Goal: Information Seeking & Learning: Understand process/instructions

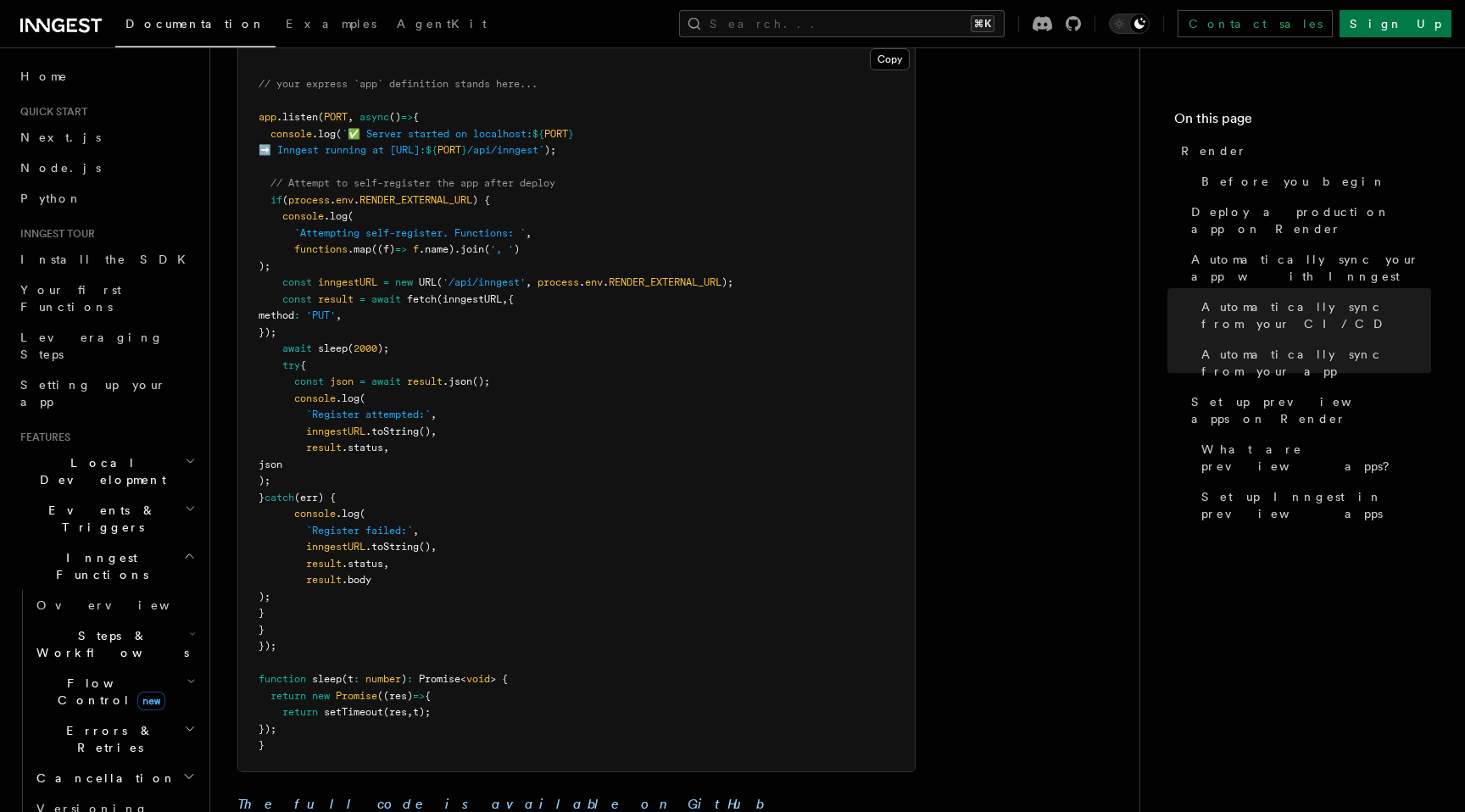
scroll to position [1694, 0]
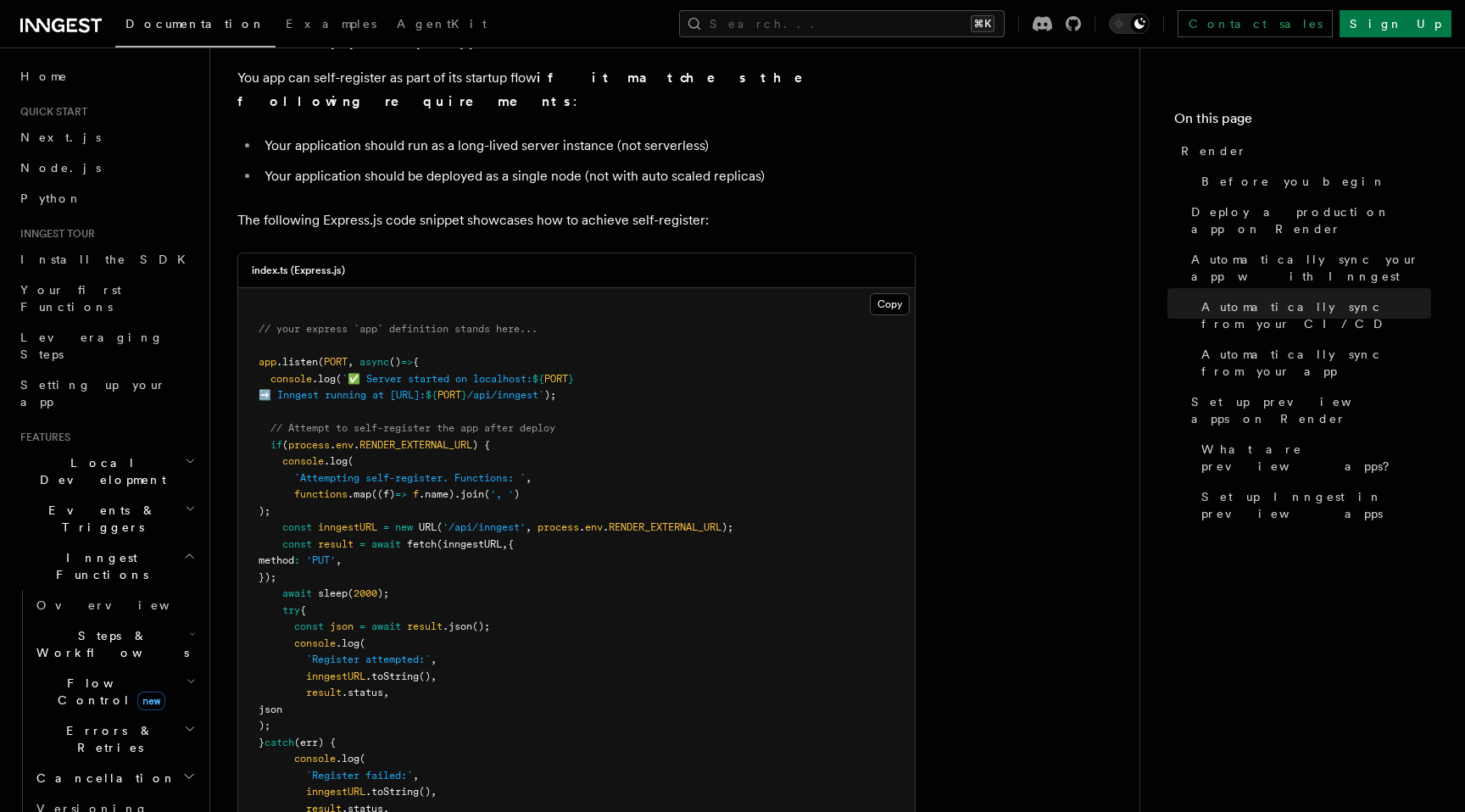
click at [784, 194] on article "Platform Deployment Cloud Providers Setup Render Render lets you easily deploy …" at bounding box center [675, 395] width 875 height 4027
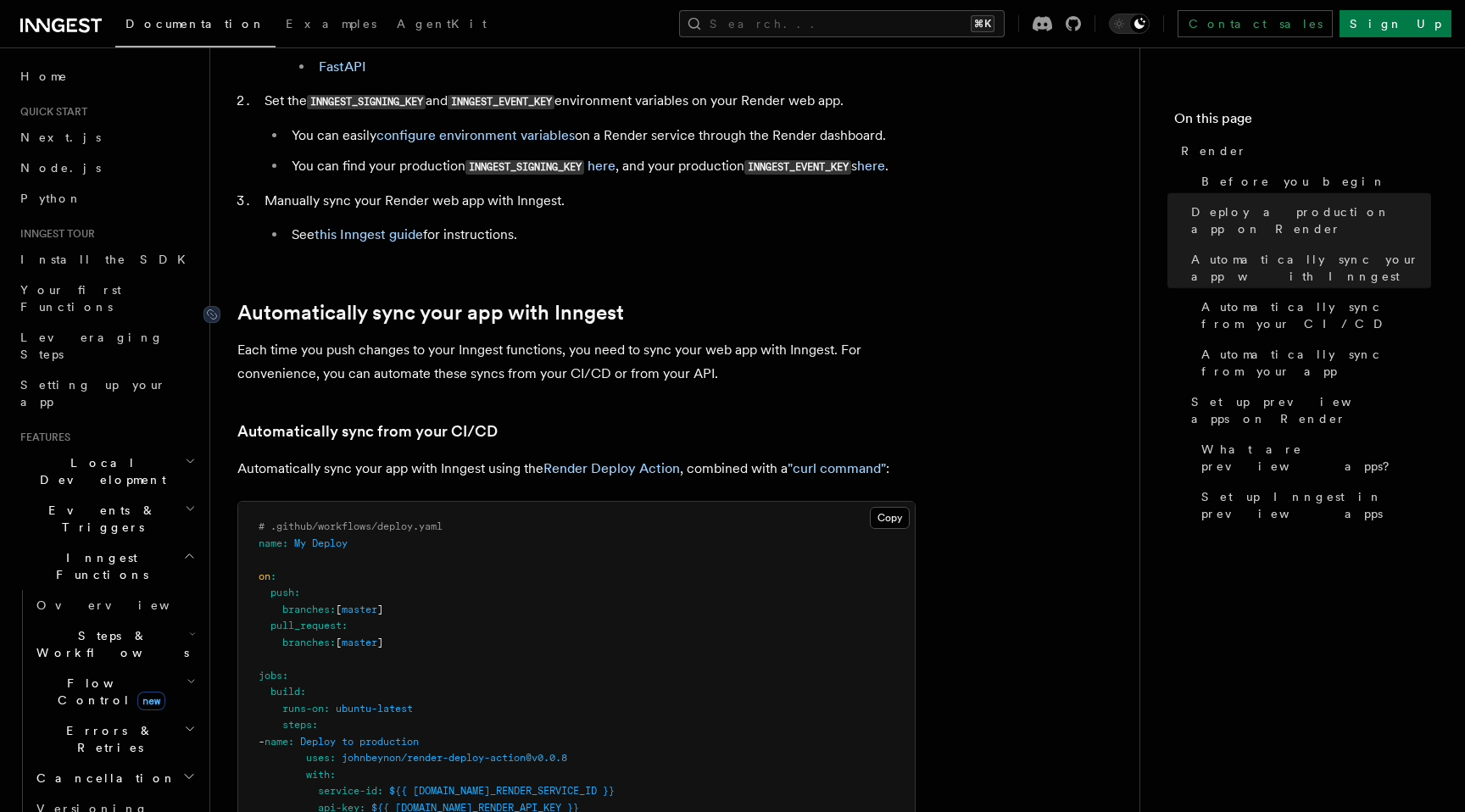
scroll to position [635, 0]
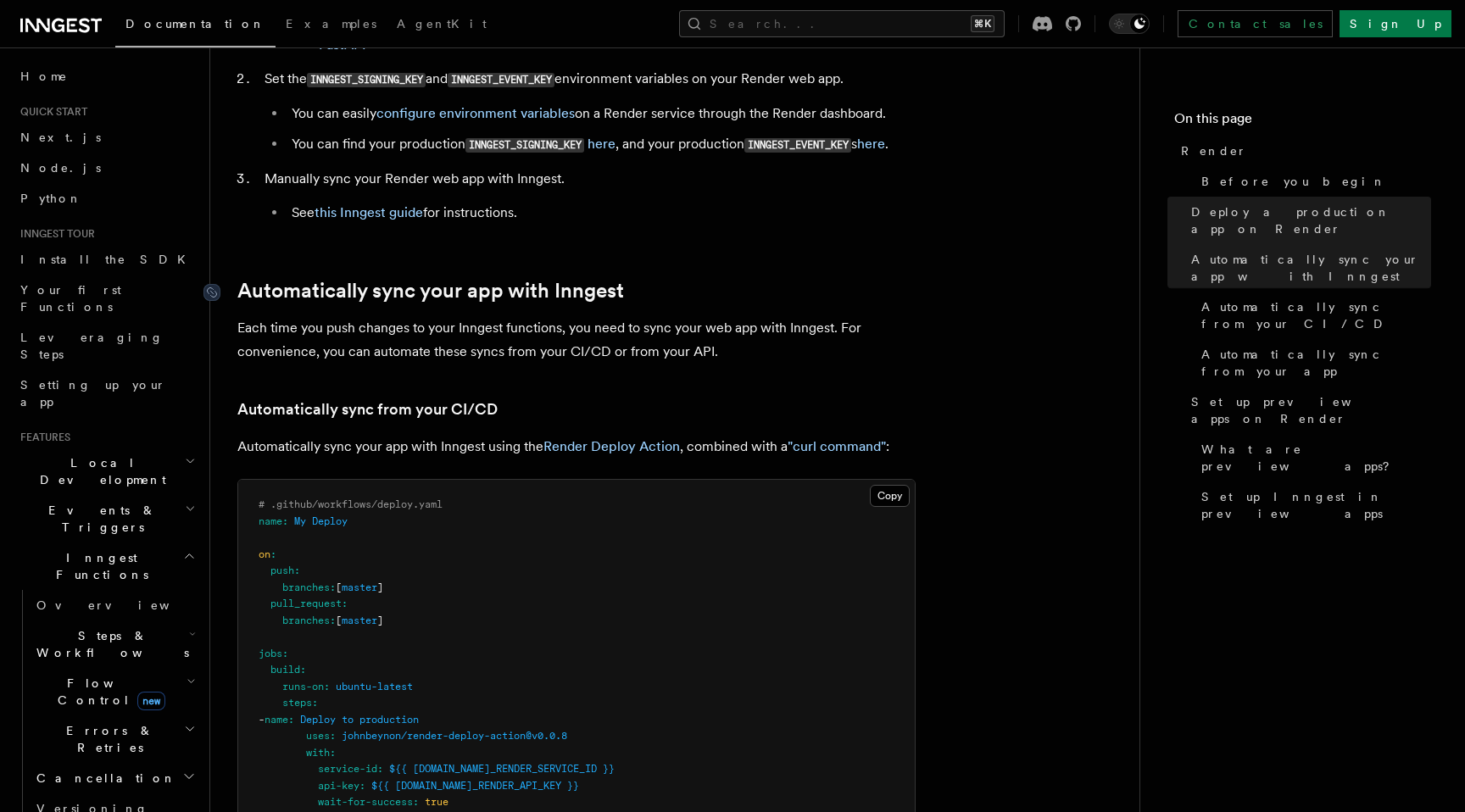
click at [469, 280] on link "Automatically sync your app with Inngest" at bounding box center [431, 291] width 387 height 24
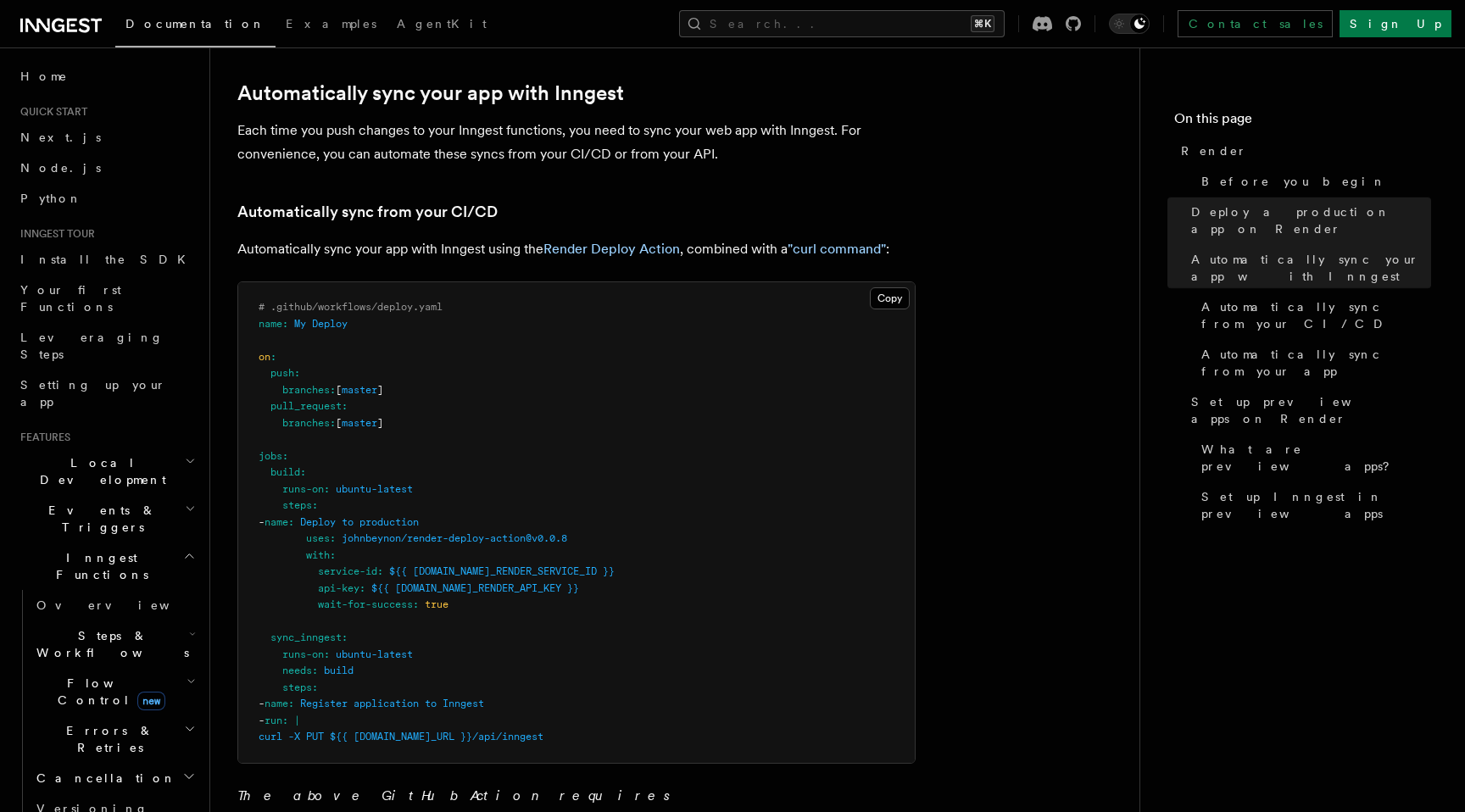
scroll to position [833, 0]
click at [589, 152] on p "Each time you push changes to your Inngest functions, you need to sync your web…" at bounding box center [577, 142] width 678 height 48
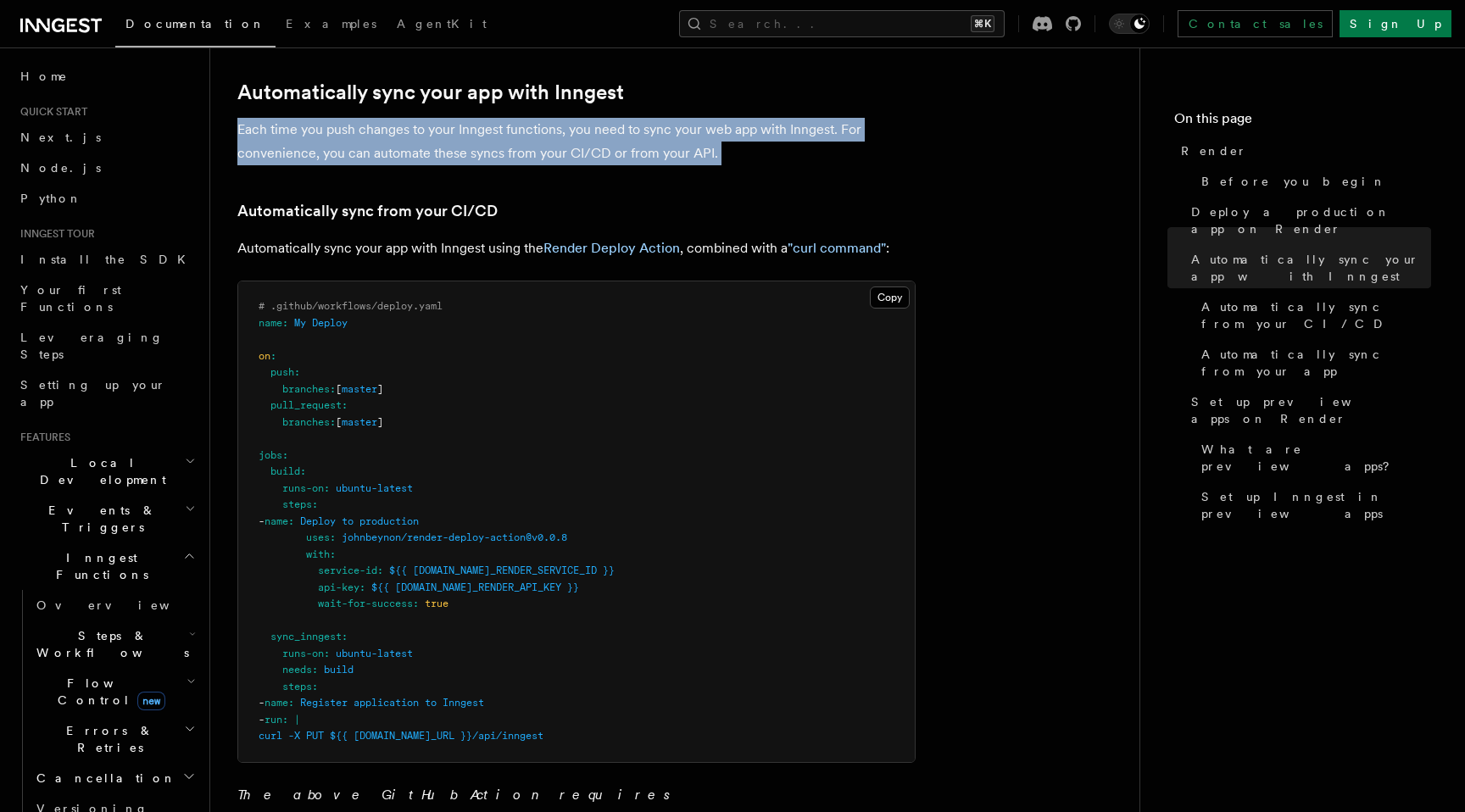
click at [589, 152] on p "Each time you push changes to your Inngest functions, you need to sync your web…" at bounding box center [577, 142] width 678 height 48
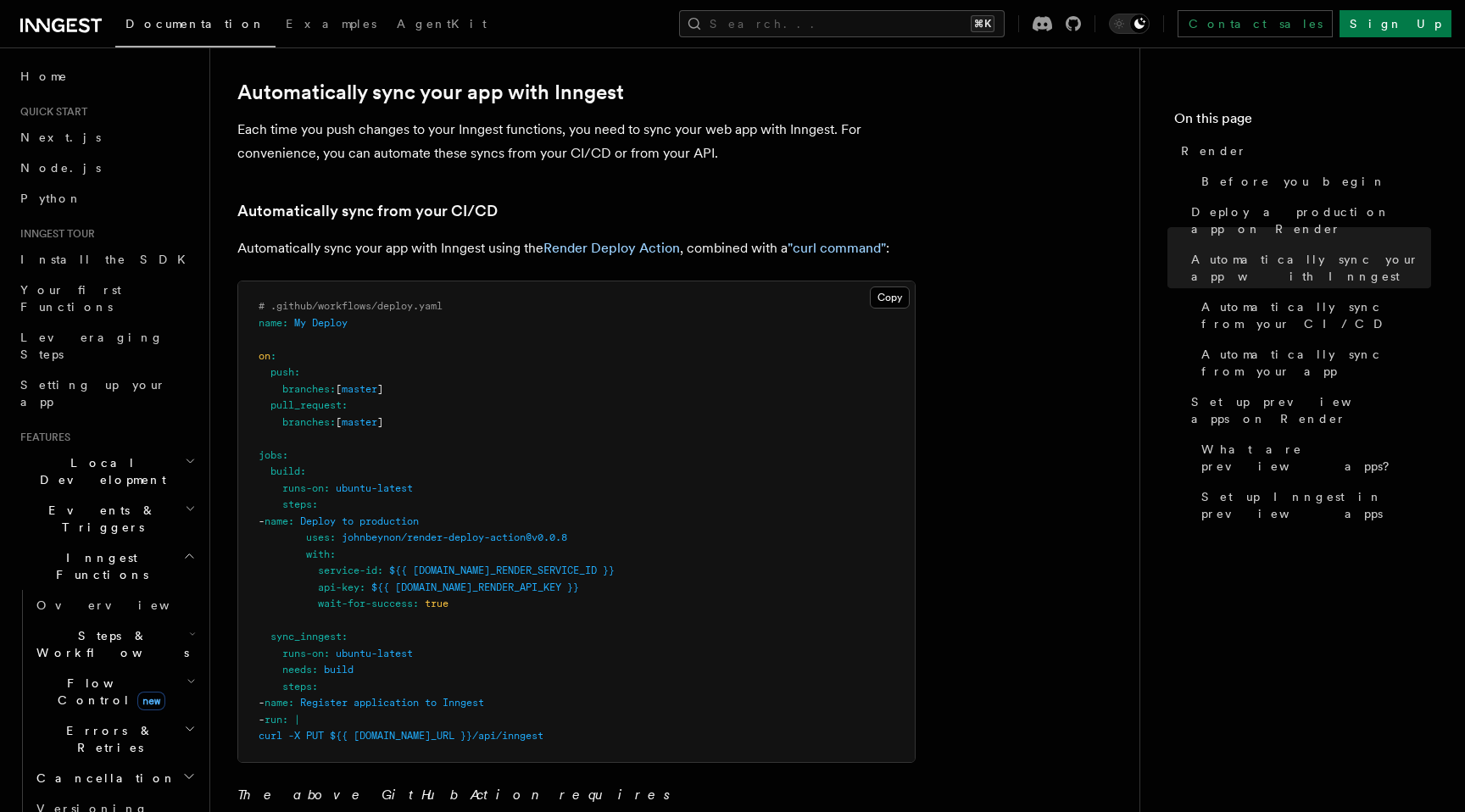
click at [492, 241] on p "Automatically sync your app with Inngest using the Render Deploy Action , combi…" at bounding box center [577, 248] width 678 height 24
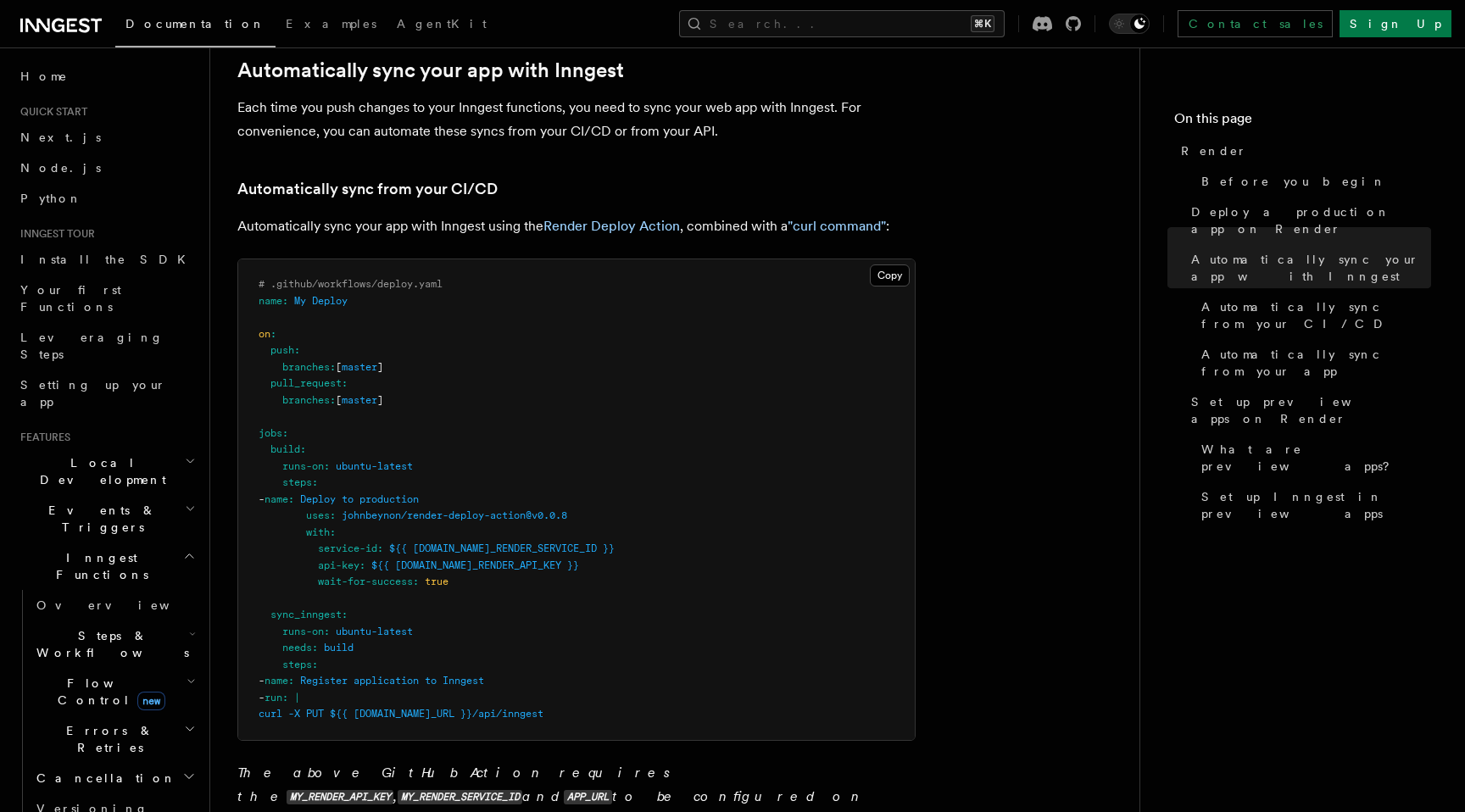
drag, startPoint x: 347, startPoint y: 514, endPoint x: 568, endPoint y: 558, distance: 225.3
click at [568, 558] on pre "# .github/workflows/deploy.yaml name : My Deploy on : push : branches : [ maste…" at bounding box center [577, 499] width 677 height 480
drag, startPoint x: 651, startPoint y: 574, endPoint x: 300, endPoint y: 541, distance: 352.5
click at [300, 541] on pre "# .github/workflows/deploy.yaml name : My Deploy on : push : branches : [ maste…" at bounding box center [577, 499] width 677 height 480
click at [299, 541] on pre "# .github/workflows/deploy.yaml name : My Deploy on : push : branches : [ maste…" at bounding box center [577, 499] width 677 height 480
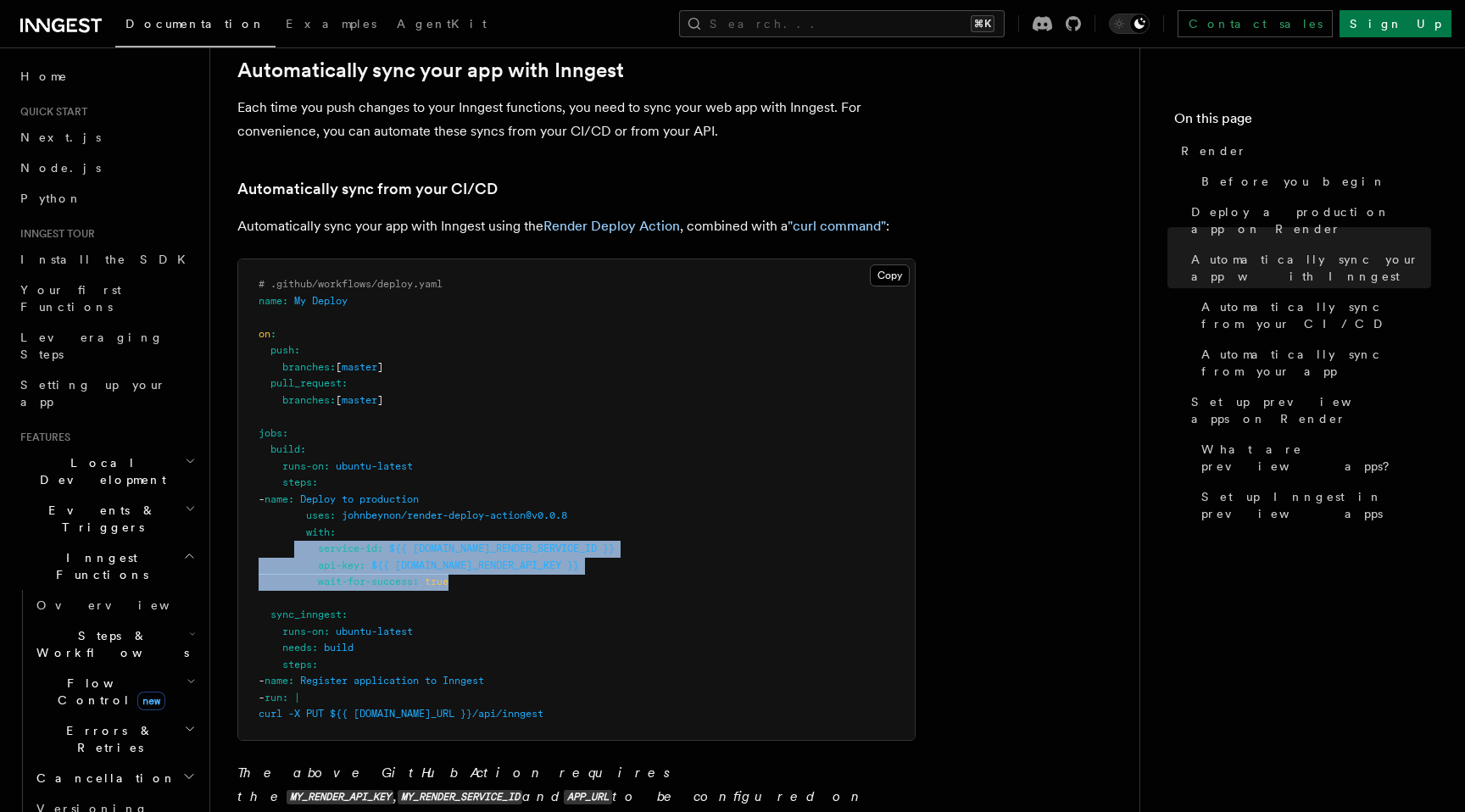
drag, startPoint x: 298, startPoint y: 548, endPoint x: 590, endPoint y: 583, distance: 294.1
click at [590, 583] on pre "# .github/workflows/deploy.yaml name : My Deploy on : push : branches : [ maste…" at bounding box center [577, 499] width 677 height 480
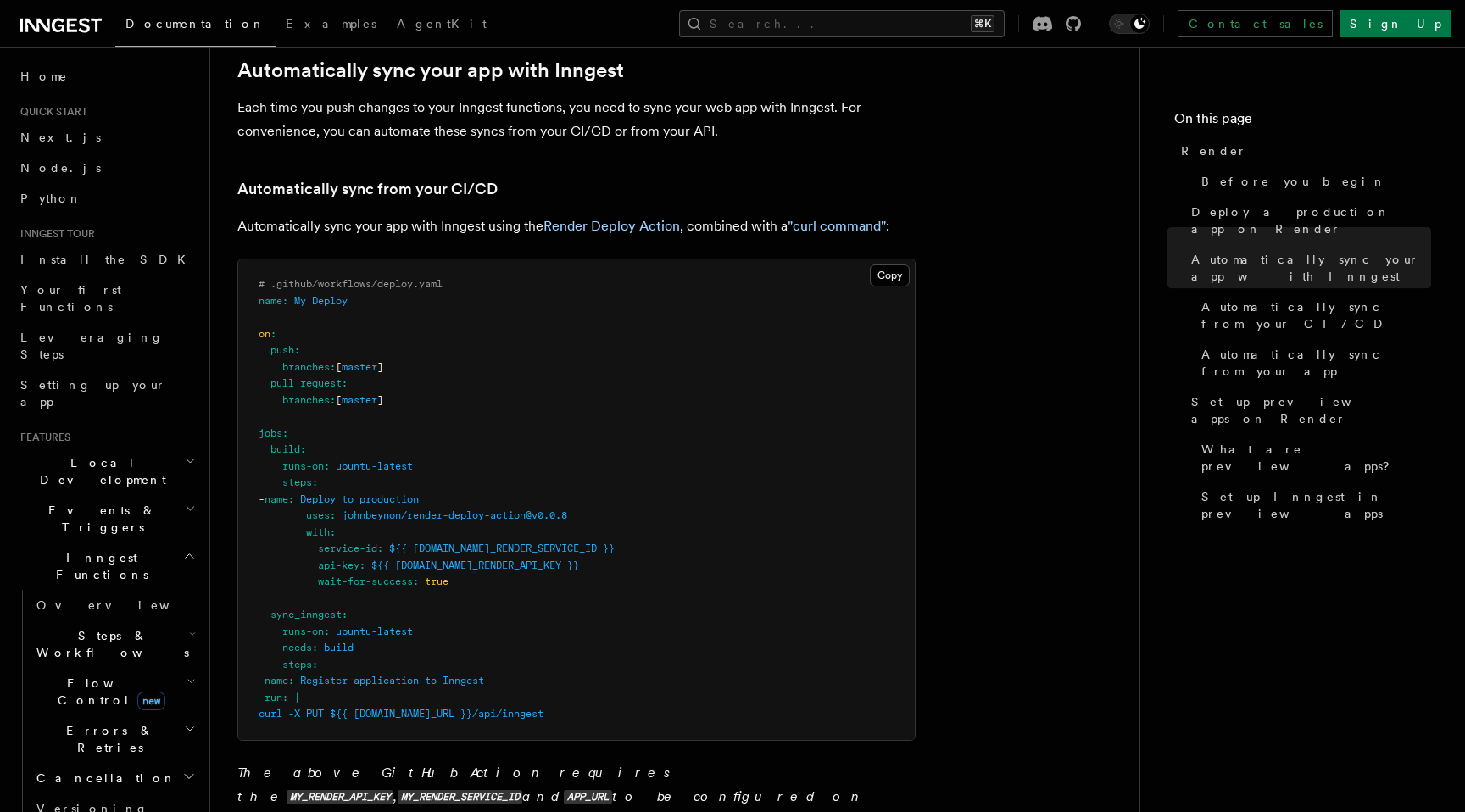
click at [589, 583] on pre "# .github/workflows/deploy.yaml name : My Deploy on : push : branches : [ maste…" at bounding box center [577, 499] width 677 height 480
drag, startPoint x: 587, startPoint y: 584, endPoint x: 294, endPoint y: 493, distance: 306.8
click at [294, 493] on pre "# .github/workflows/deploy.yaml name : My Deploy on : push : branches : [ maste…" at bounding box center [577, 499] width 677 height 480
click at [295, 490] on pre "# .github/workflows/deploy.yaml name : My Deploy on : push : branches : [ maste…" at bounding box center [577, 499] width 677 height 480
drag, startPoint x: 251, startPoint y: 282, endPoint x: 646, endPoint y: 714, distance: 585.4
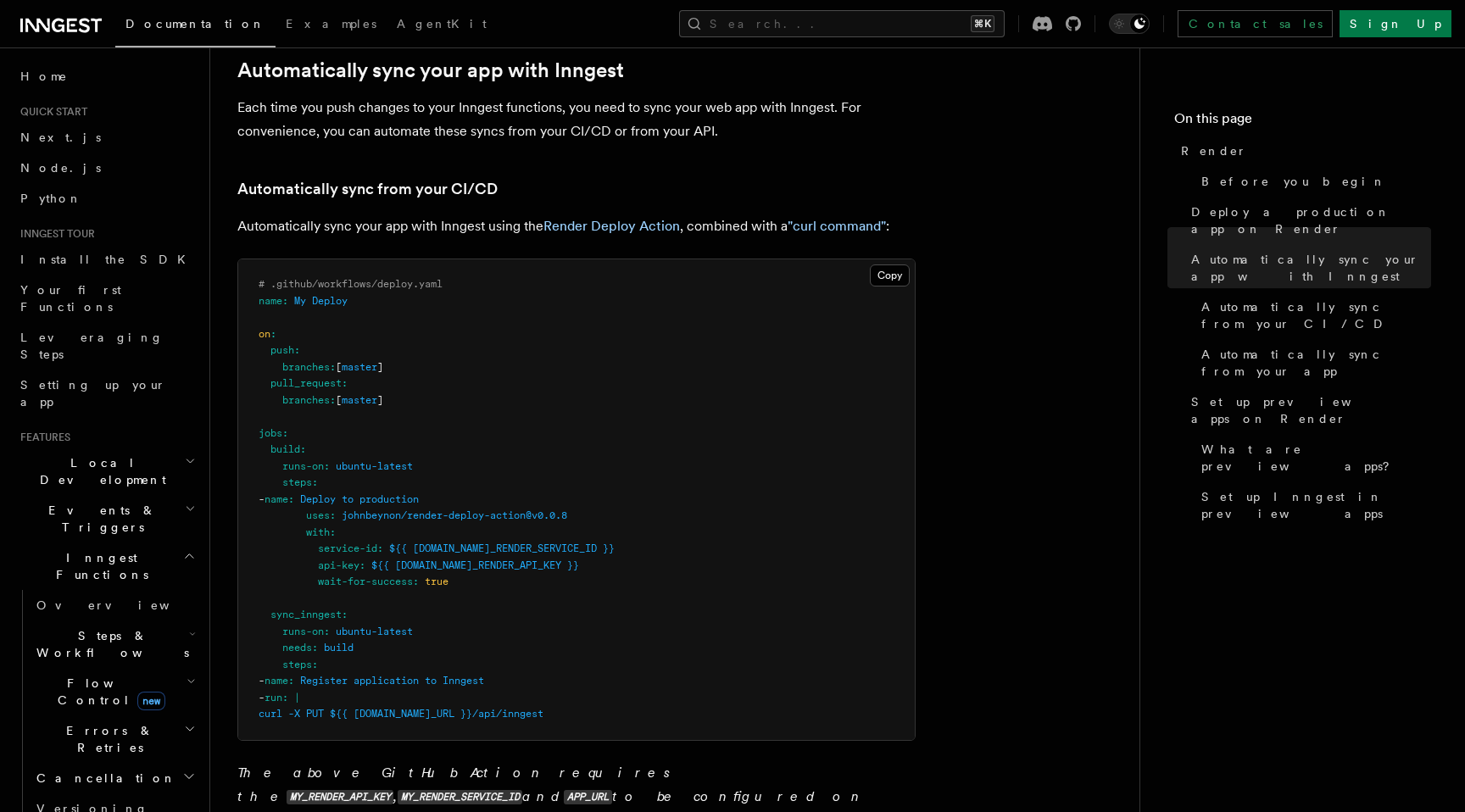
click at [646, 714] on pre "# .github/workflows/deploy.yaml name : My Deploy on : push : branches : [ maste…" at bounding box center [577, 499] width 677 height 480
